Goal: Navigation & Orientation: Find specific page/section

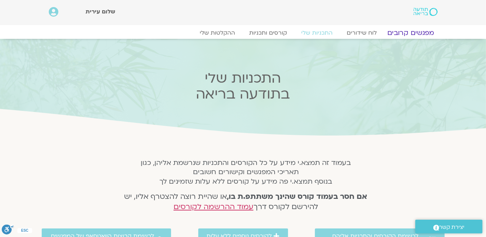
click at [414, 29] on link "מפגשים קרובים" at bounding box center [411, 33] width 64 height 8
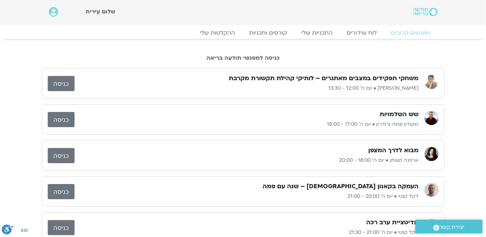
drag, startPoint x: 413, startPoint y: 30, endPoint x: 60, endPoint y: 84, distance: 356.7
click at [60, 84] on link "כניסה" at bounding box center [61, 83] width 27 height 15
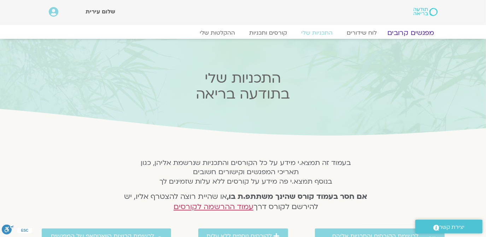
click at [411, 30] on link "מפגשים קרובים" at bounding box center [411, 33] width 64 height 8
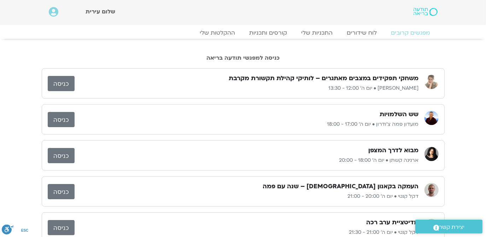
click at [61, 84] on link "כניסה" at bounding box center [61, 83] width 27 height 15
